Goal: Task Accomplishment & Management: Manage account settings

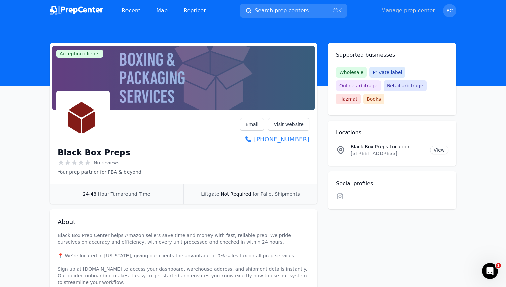
click at [406, 13] on link "Manage prep center" at bounding box center [408, 11] width 54 height 8
click at [73, 5] on div "Recent Map Repricer" at bounding box center [131, 10] width 162 height 13
click at [73, 11] on img at bounding box center [77, 10] width 54 height 9
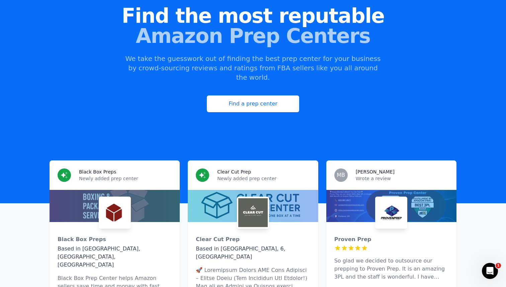
scroll to position [64, 0]
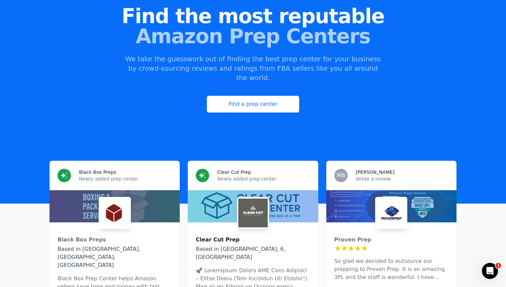
click at [250, 236] on div "Clear Cut Prep" at bounding box center [253, 240] width 114 height 8
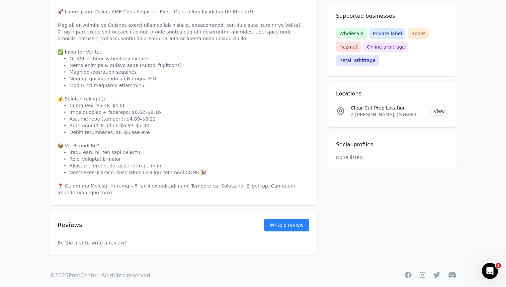
scroll to position [232, 0]
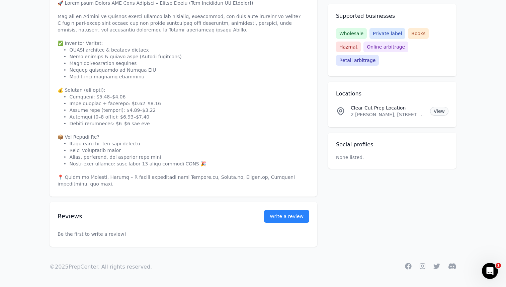
click at [439, 107] on link "View" at bounding box center [439, 111] width 18 height 9
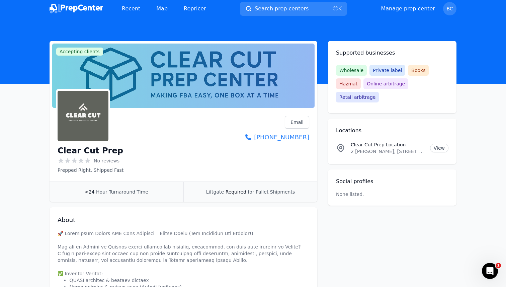
scroll to position [0, 0]
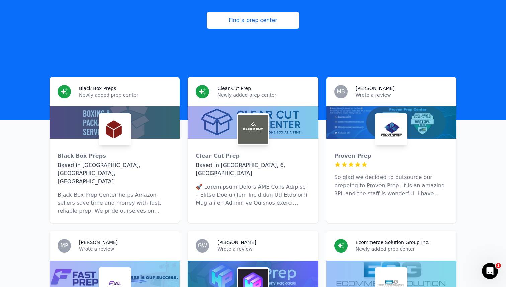
scroll to position [256, 0]
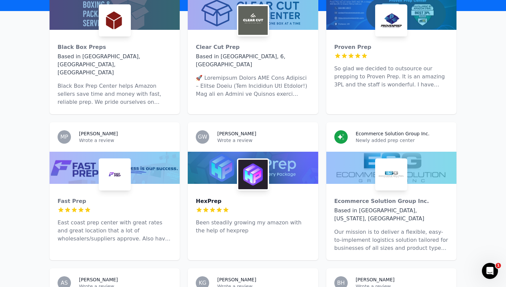
click at [207, 197] on div "HexPrep" at bounding box center [253, 201] width 114 height 8
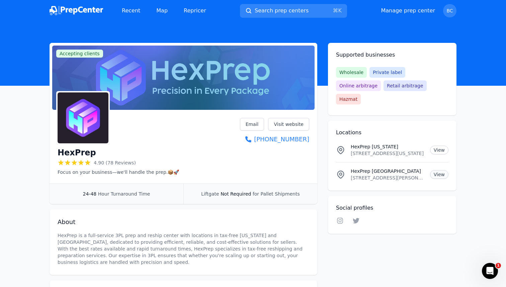
click at [440, 170] on link "View" at bounding box center [439, 174] width 18 height 9
click at [441, 146] on link "View" at bounding box center [439, 150] width 18 height 9
click at [409, 9] on link "Manage prep center" at bounding box center [408, 11] width 54 height 8
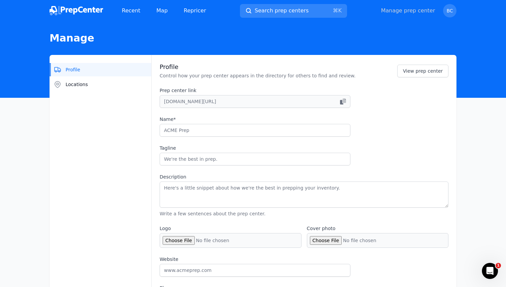
type input "Black Box Preps"
type input "Your prep partner for FBA & beyond"
type textarea "Black Box Prep Center helps Amazon sellers save time and money with fast, relia…"
type input "[DOMAIN_NAME]"
type input "2016286391"
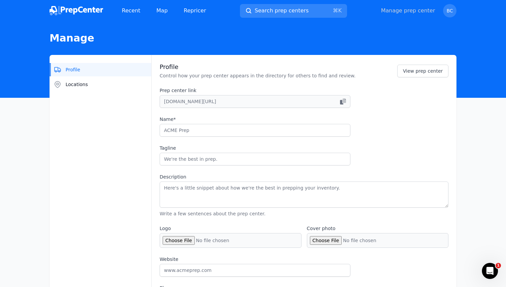
type input "[EMAIL_ADDRESS][DOMAIN_NAME]"
checkbox input "true"
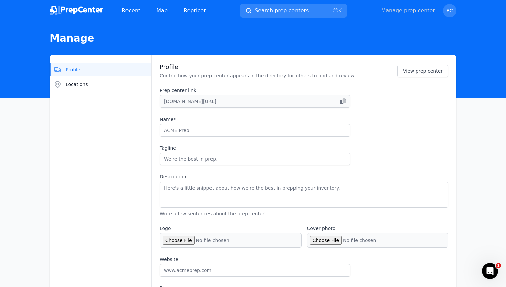
checkbox input "true"
select select "24to48"
type input "blackboxprepco"
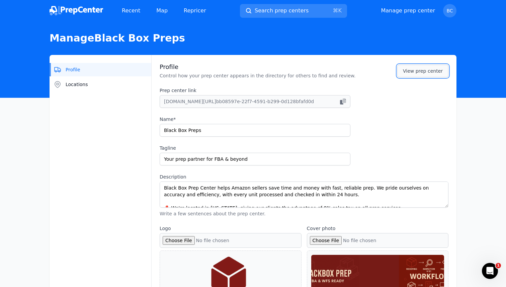
click at [429, 71] on link "View prep center" at bounding box center [422, 71] width 51 height 13
